Goal: Task Accomplishment & Management: Use online tool/utility

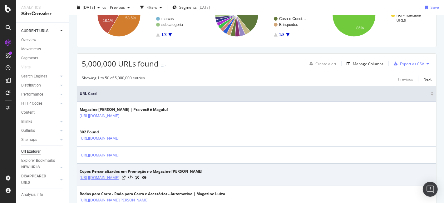
scroll to position [104, 0]
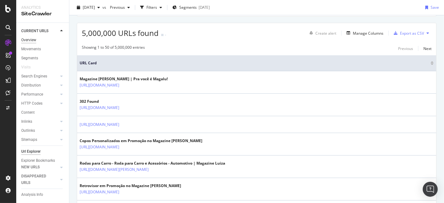
click at [31, 38] on div "Overview" at bounding box center [28, 40] width 15 height 7
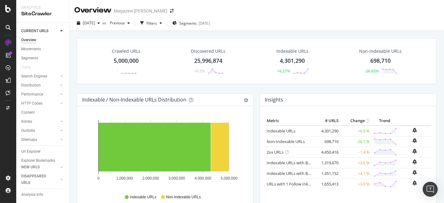
click at [31, 38] on div "Overview" at bounding box center [28, 40] width 15 height 7
click at [119, 54] on div "Crawled URLs" at bounding box center [126, 51] width 29 height 6
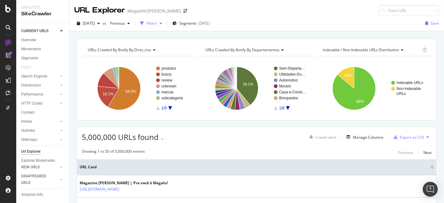
click at [157, 22] on div "Filters" at bounding box center [151, 23] width 11 height 5
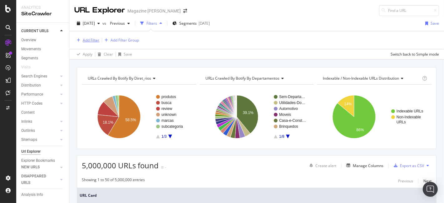
click at [87, 38] on div "Add Filter" at bounding box center [91, 39] width 17 height 5
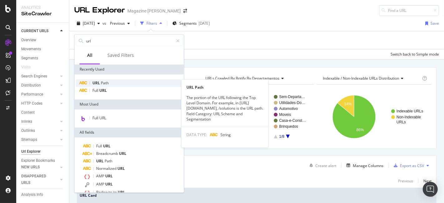
type input "url"
click at [123, 82] on div "URL Path" at bounding box center [129, 82] width 107 height 7
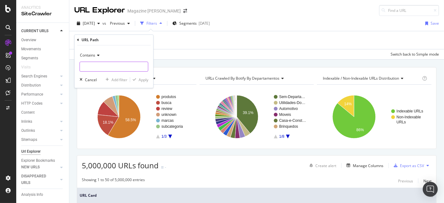
click at [108, 66] on input "text" at bounding box center [114, 67] width 68 height 10
type input "/busca/"
click at [146, 80] on div "Apply" at bounding box center [144, 79] width 10 height 5
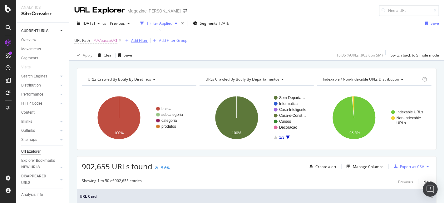
click at [143, 40] on div "Add Filter" at bounding box center [139, 40] width 17 height 5
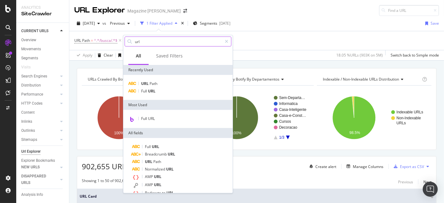
click at [156, 41] on input "url" at bounding box center [178, 41] width 88 height 9
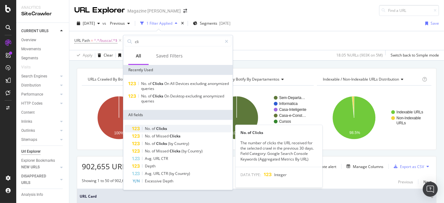
type input "cli"
click at [164, 125] on div "No. of Clicks" at bounding box center [181, 128] width 99 height 7
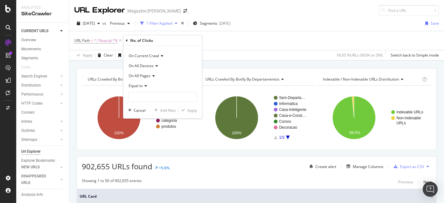
click at [144, 85] on icon at bounding box center [145, 86] width 4 height 4
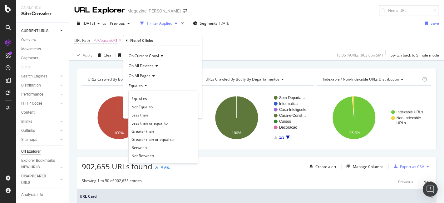
click at [191, 77] on div "On All Pages" at bounding box center [162, 76] width 69 height 10
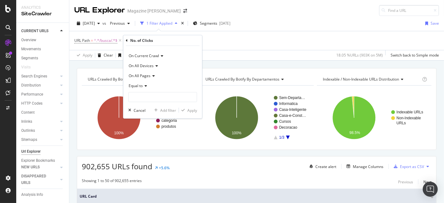
click at [177, 70] on div "On All Devices" at bounding box center [162, 66] width 69 height 10
drag, startPoint x: 124, startPoint y: 101, endPoint x: 129, endPoint y: 102, distance: 4.8
click at [124, 101] on div "On Current Crawl On All Devices On All Pages Equal to Cancel Add filter Apply" at bounding box center [162, 82] width 79 height 72
click at [145, 92] on input "number" at bounding box center [162, 97] width 69 height 10
type input "0"
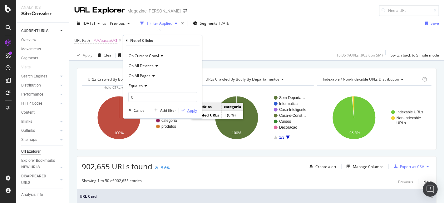
click at [191, 112] on button "Apply" at bounding box center [188, 110] width 18 height 6
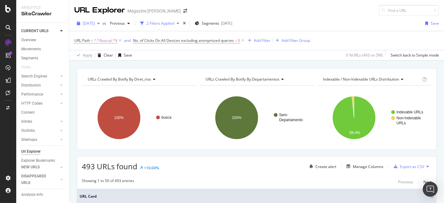
click at [95, 23] on span "[DATE]" at bounding box center [89, 23] width 12 height 5
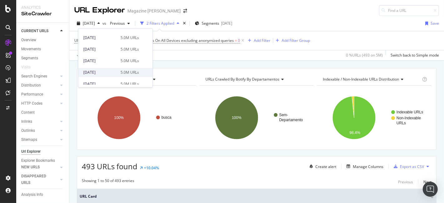
scroll to position [69, 0]
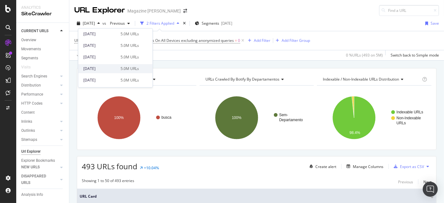
click at [108, 67] on div "[DATE]" at bounding box center [99, 69] width 33 height 6
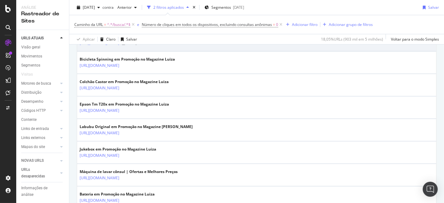
scroll to position [601, 0]
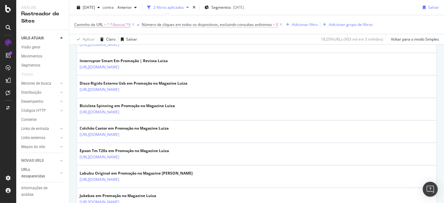
click at [170, 26] on font "Número de cliques em todos os dispositivos, excluindo consultas anônimas" at bounding box center [207, 24] width 130 height 5
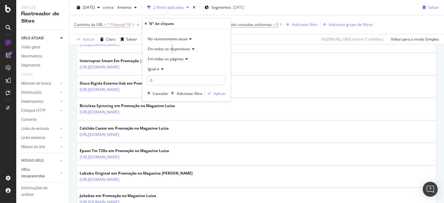
click at [173, 47] on font "Em todos os dispositivos" at bounding box center [169, 48] width 42 height 5
click at [194, 61] on font "Em todos os dispositivos" at bounding box center [173, 61] width 46 height 5
click at [216, 89] on div "No rastreamento atual Em todos os dispositivos Em todas as páginas Igual a 0 Ca…" at bounding box center [186, 65] width 88 height 72
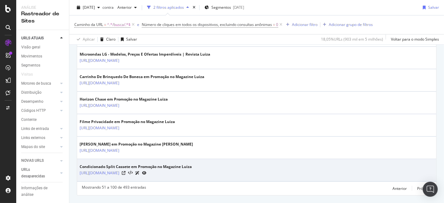
scroll to position [1155, 0]
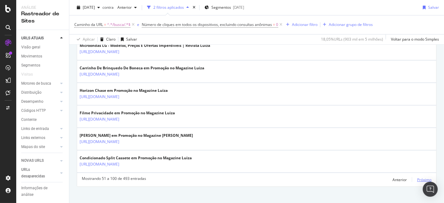
click at [417, 177] on font "Próximo" at bounding box center [424, 179] width 14 height 5
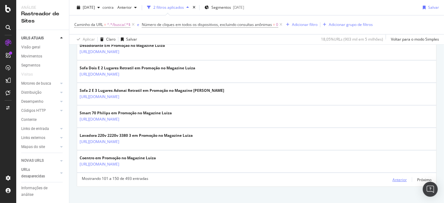
click at [392, 177] on div "Anterior" at bounding box center [399, 179] width 14 height 5
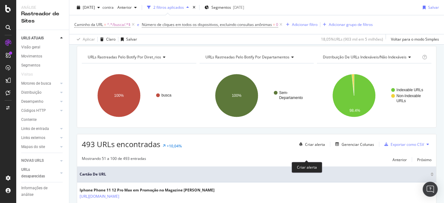
scroll to position [11, 0]
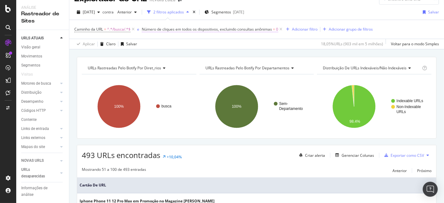
click at [239, 29] on font "Número de cliques em todos os dispositivos, excluindo consultas anônimas" at bounding box center [207, 29] width 130 height 5
drag, startPoint x: 93, startPoint y: 55, endPoint x: 101, endPoint y: 53, distance: 8.3
click at [94, 56] on div "URLs rastreadas pelo Botify por diret_rios Gráfico (por valor) Mesa Expandir Ex…" at bounding box center [256, 56] width 374 height 15
click at [95, 12] on font "[DATE]" at bounding box center [89, 11] width 12 height 5
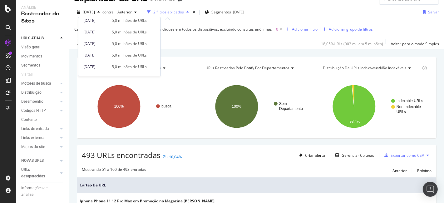
scroll to position [69, 0]
click at [95, 56] on font "[DATE]" at bounding box center [89, 57] width 12 height 5
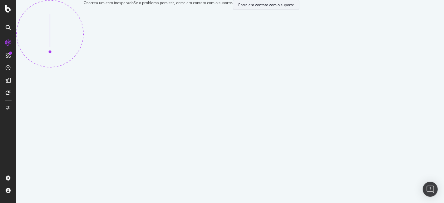
click at [240, 7] on font "Entre em contato com o suporte" at bounding box center [266, 4] width 56 height 5
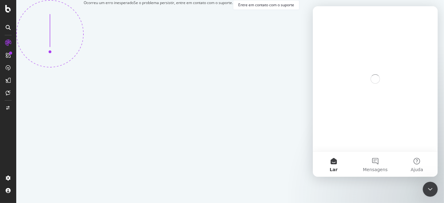
click at [183, 67] on div "Ocorreu um erro inesperado Se o problema persistir, entre em contato com o supo…" at bounding box center [157, 33] width 283 height 67
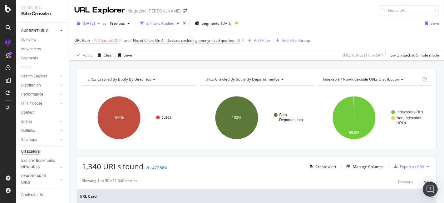
click at [95, 22] on span "[DATE]" at bounding box center [89, 23] width 12 height 5
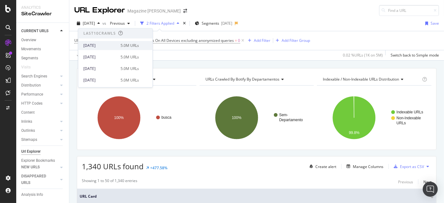
click at [103, 47] on div "[DATE]" at bounding box center [99, 46] width 33 height 6
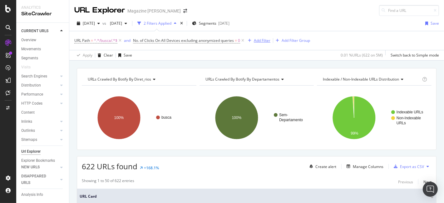
click at [253, 42] on div "Add Filter" at bounding box center [257, 40] width 25 height 7
click at [229, 28] on div "Segments [DATE]" at bounding box center [210, 23] width 37 height 9
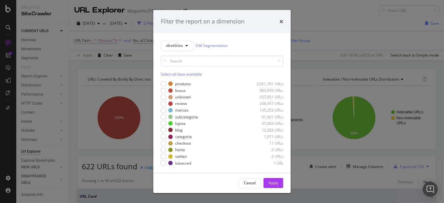
click at [316, 31] on div "Filter the report on a dimension diretórios Edit Segmentation Select all data a…" at bounding box center [222, 101] width 444 height 203
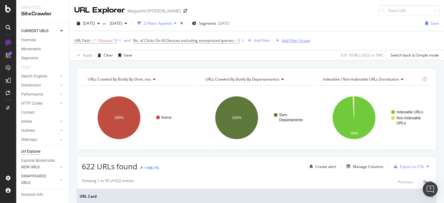
click at [291, 40] on div "Add Filter Group" at bounding box center [295, 40] width 28 height 5
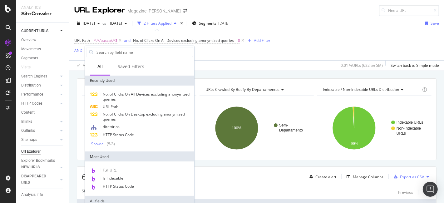
click at [231, 60] on div "URL Path = ^.*/busca/.*$ and No. of Clicks On All Devices excluding anonymized …" at bounding box center [256, 50] width 364 height 39
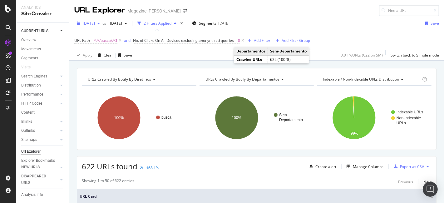
click at [95, 25] on span "[DATE]" at bounding box center [89, 23] width 12 height 5
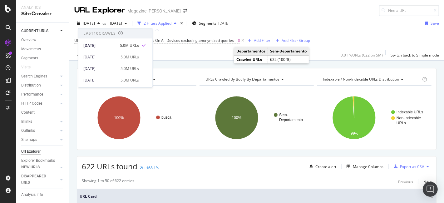
click at [184, 66] on div "URLs Crawled By Botify By diret_rios Chart (by Value) Table Expand Export as CS…" at bounding box center [256, 68] width 374 height 15
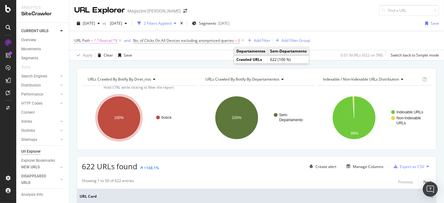
click at [105, 41] on span "^.*/busca/.*$" at bounding box center [105, 40] width 23 height 9
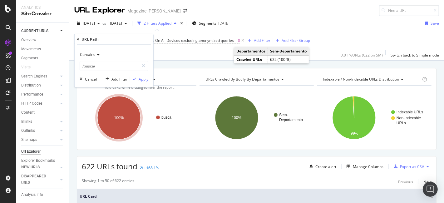
click at [165, 62] on div "URLs Crawled By Botify By diret_rios Chart (by Value) Table Expand Export as CS…" at bounding box center [256, 68] width 374 height 15
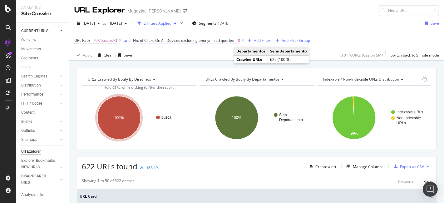
click at [165, 42] on span "No. of Clicks On All Devices excluding anonymized queries" at bounding box center [183, 40] width 101 height 5
click at [226, 63] on div "URLs Crawled By Botify By diret_rios Chart (by Value) Table Expand Export as CS…" at bounding box center [256, 68] width 374 height 15
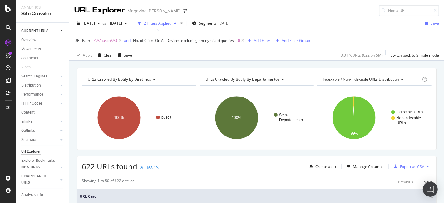
click at [299, 39] on div "Add Filter Group" at bounding box center [295, 40] width 28 height 5
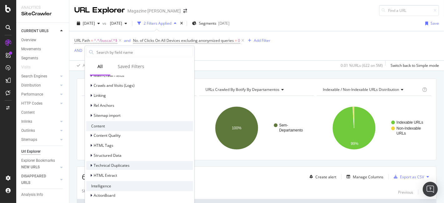
scroll to position [224, 0]
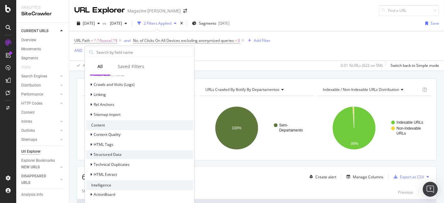
type input "i"
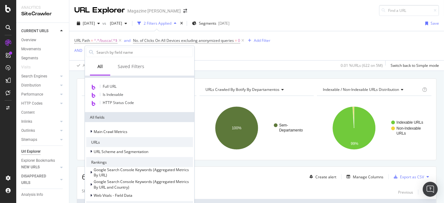
scroll to position [104, 0]
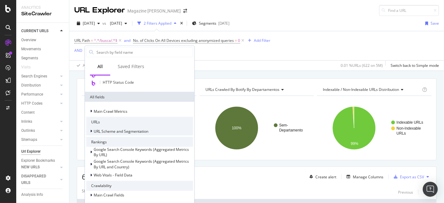
click at [96, 133] on span "URL Scheme and Segmentation" at bounding box center [121, 130] width 55 height 5
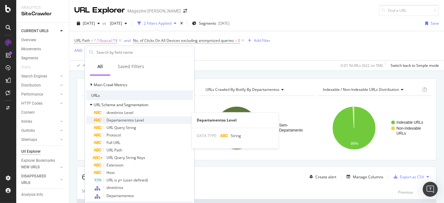
scroll to position [139, 0]
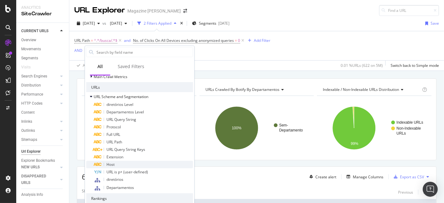
click at [143, 164] on div "Host" at bounding box center [143, 164] width 99 height 7
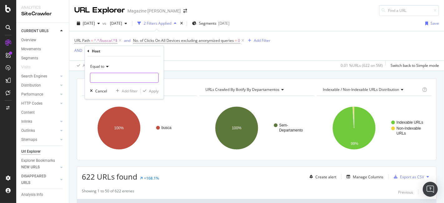
click at [107, 78] on input "text" at bounding box center [124, 78] width 68 height 10
click at [109, 84] on span "[DOMAIN_NAME]" at bounding box center [111, 85] width 38 height 5
type input "[DOMAIN_NAME]"
click at [158, 88] on div "Apply" at bounding box center [154, 90] width 10 height 5
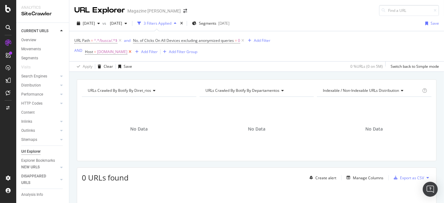
click at [133, 50] on icon at bounding box center [129, 52] width 5 height 6
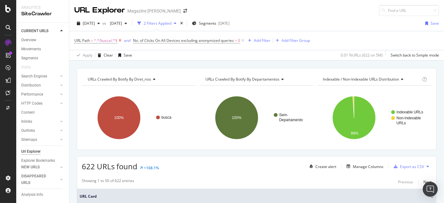
click at [119, 40] on icon at bounding box center [119, 40] width 5 height 6
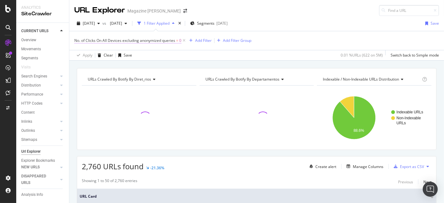
click at [174, 41] on span "No. of Clicks On All Devices excluding anonymized queries" at bounding box center [124, 40] width 101 height 5
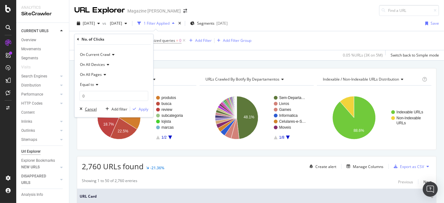
click at [91, 108] on div "Cancel" at bounding box center [91, 108] width 12 height 5
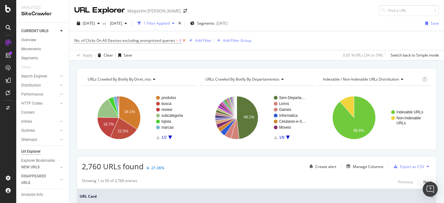
click at [186, 40] on icon at bounding box center [183, 40] width 5 height 6
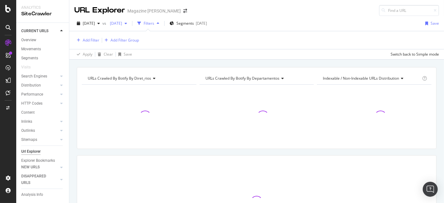
click at [122, 25] on span "[DATE]" at bounding box center [114, 23] width 15 height 5
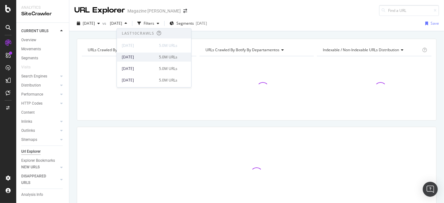
click at [151, 52] on div "[DATE] 5.0M URLs" at bounding box center [154, 56] width 74 height 9
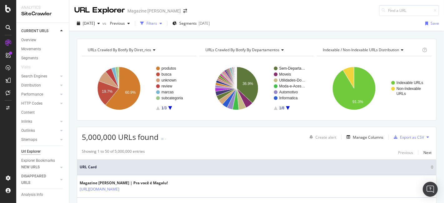
click at [157, 22] on div "Filters" at bounding box center [151, 23] width 11 height 5
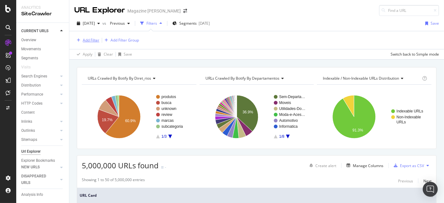
click at [91, 37] on div "Add Filter" at bounding box center [86, 40] width 25 height 7
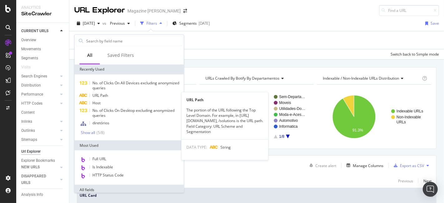
click at [109, 95] on div "URL Path" at bounding box center [129, 95] width 107 height 7
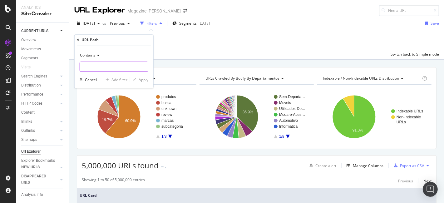
click at [100, 71] on input "text" at bounding box center [114, 67] width 68 height 10
type input "/busca/"
click at [140, 77] on div "Apply" at bounding box center [144, 79] width 10 height 5
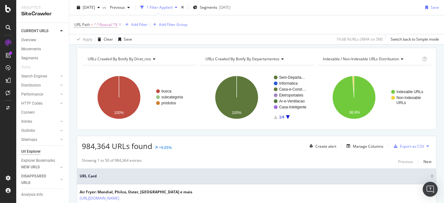
scroll to position [69, 0]
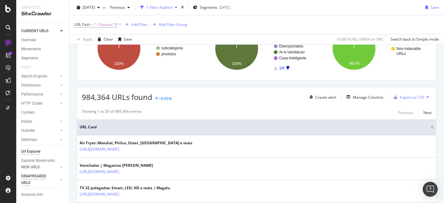
click at [26, 177] on div "DISAPPEARED URLS" at bounding box center [37, 179] width 32 height 13
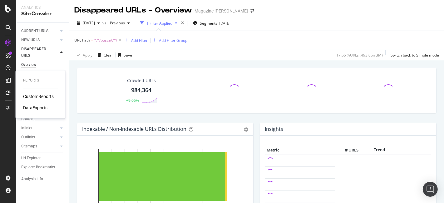
click at [37, 105] on div "DataExports" at bounding box center [35, 108] width 24 height 6
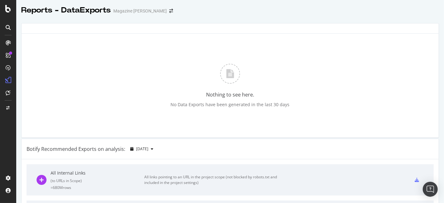
click at [171, 102] on div "No Data Exports have been generated in the last 30 days" at bounding box center [230, 104] width 119 height 6
click at [197, 88] on div "Nothing to see here. No Data Exports have been generated in the last 30 days" at bounding box center [230, 86] width 407 height 94
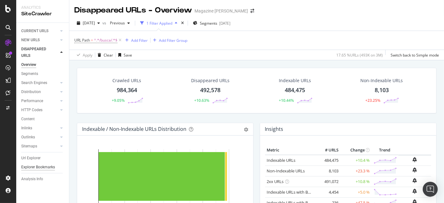
click at [47, 166] on div "Explorer Bookmarks" at bounding box center [38, 167] width 34 height 7
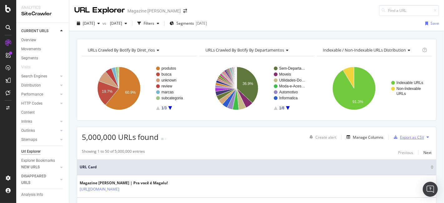
drag, startPoint x: 397, startPoint y: 132, endPoint x: 393, endPoint y: 130, distance: 3.9
click at [393, 130] on div "5,000,000 URLs found - Create alert Manage Columns Export as CSV" at bounding box center [256, 134] width 359 height 15
click at [401, 140] on div "Export as CSV" at bounding box center [407, 136] width 33 height 9
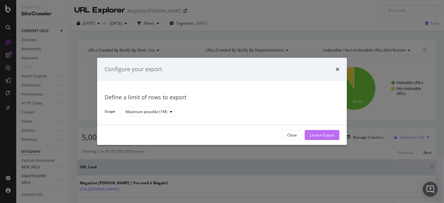
click at [310, 135] on div "Launch Export" at bounding box center [321, 134] width 25 height 5
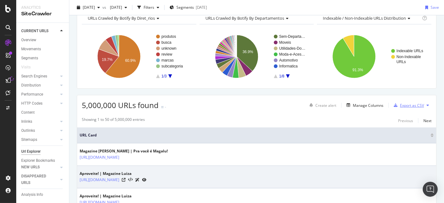
scroll to position [69, 0]
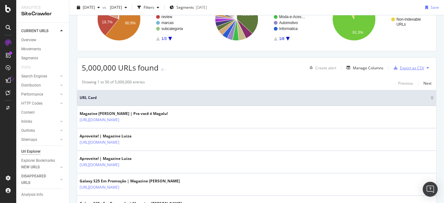
click at [402, 65] on div "Export as CSV" at bounding box center [412, 67] width 24 height 5
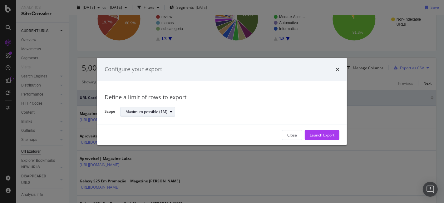
click at [139, 109] on div "Maximum possible (1M)" at bounding box center [149, 111] width 49 height 9
click at [151, 138] on div "Close Launch Export" at bounding box center [222, 135] width 235 height 10
click at [147, 115] on div "Maximum possible (1M)" at bounding box center [149, 111] width 49 height 9
click at [152, 136] on div "Define a limit" at bounding box center [150, 133] width 55 height 8
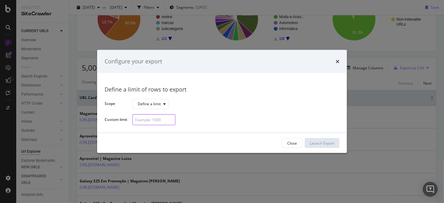
click at [149, 120] on input "modal" at bounding box center [153, 119] width 43 height 11
type input "1000"
click at [324, 146] on div "Launch Export" at bounding box center [321, 142] width 25 height 9
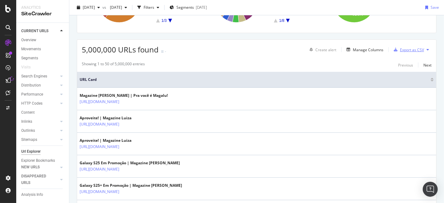
scroll to position [104, 0]
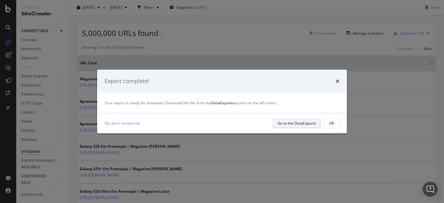
click at [308, 124] on div "Go to the DataExports" at bounding box center [296, 122] width 38 height 5
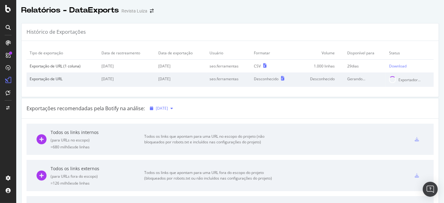
click at [175, 111] on div "[DATE]" at bounding box center [161, 108] width 28 height 9
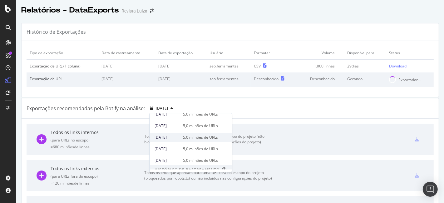
scroll to position [173, 0]
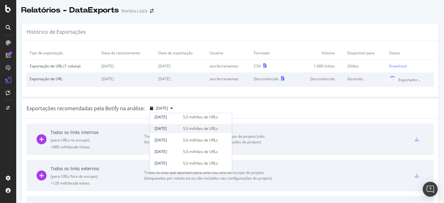
click at [167, 130] on font "[DATE]" at bounding box center [161, 128] width 12 height 5
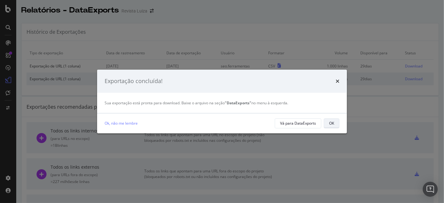
click at [333, 125] on font "OK" at bounding box center [331, 122] width 5 height 5
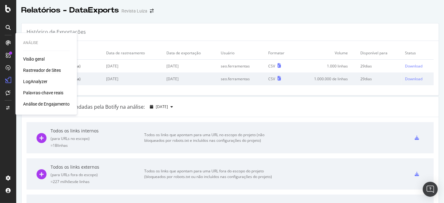
click at [41, 71] on font "Rastreador de Sites" at bounding box center [42, 70] width 38 height 5
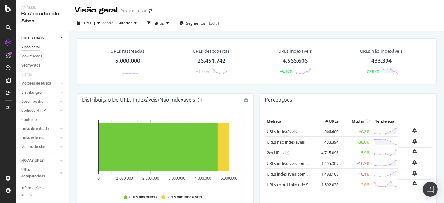
click at [134, 63] on font "5.000.000" at bounding box center [127, 60] width 25 height 7
